Goal: Find contact information: Find contact information

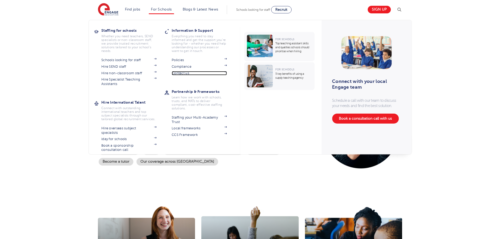
click at [227, 71] on img at bounding box center [225, 72] width 3 height 2
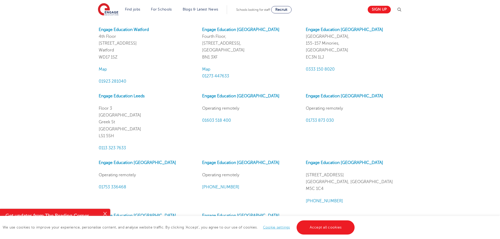
scroll to position [446, 0]
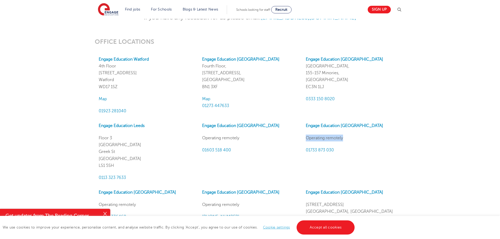
drag, startPoint x: 303, startPoint y: 136, endPoint x: 359, endPoint y: 138, distance: 56.2
click at [359, 138] on div "Engage Education [GEOGRAPHIC_DATA] Operating remotely 01733 873 030" at bounding box center [353, 151] width 103 height 59
